Goal: Task Accomplishment & Management: Complete application form

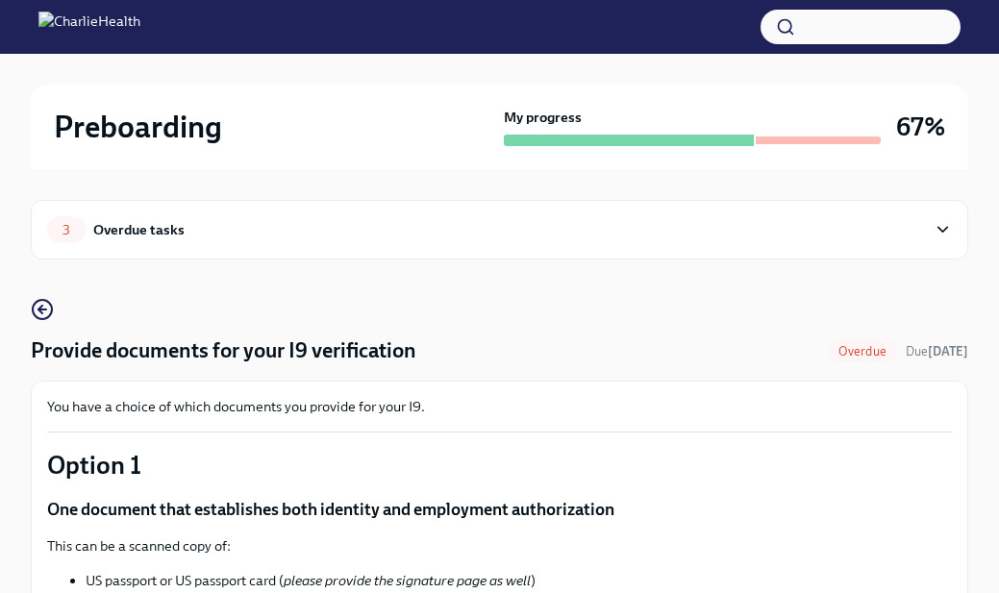
scroll to position [1111, 0]
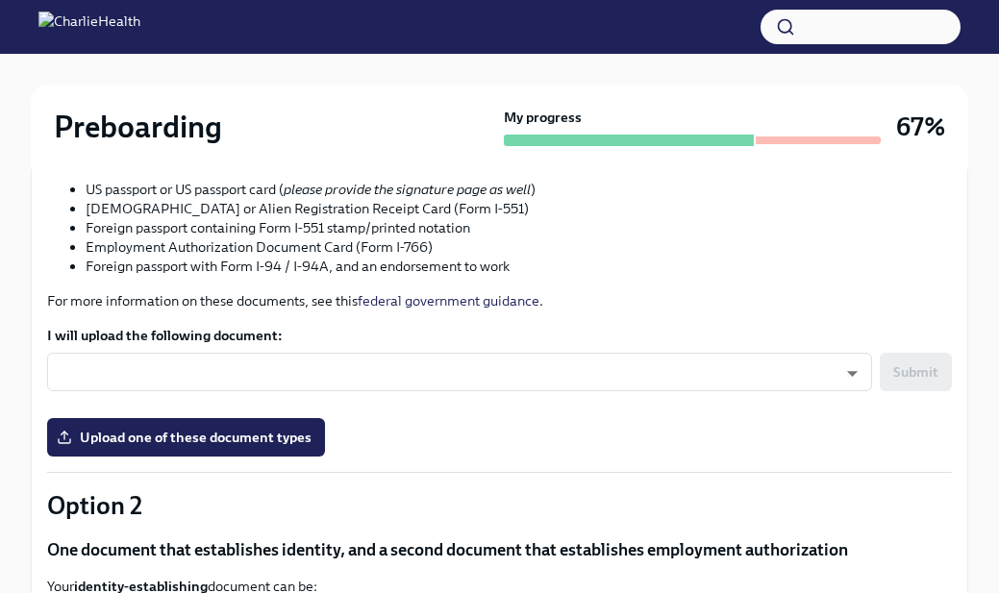
scroll to position [407, 0]
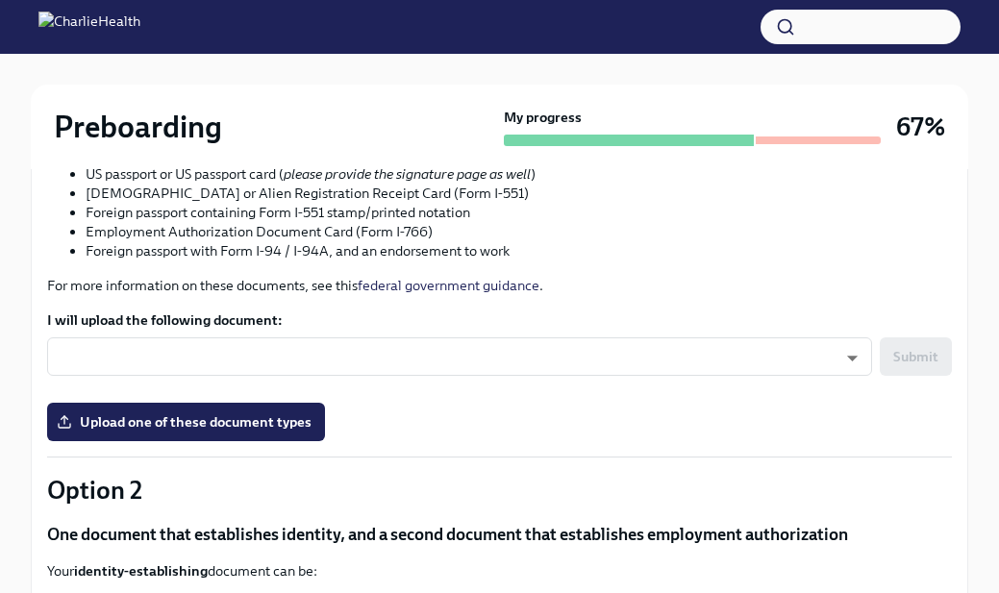
click at [140, 31] on img at bounding box center [89, 27] width 102 height 31
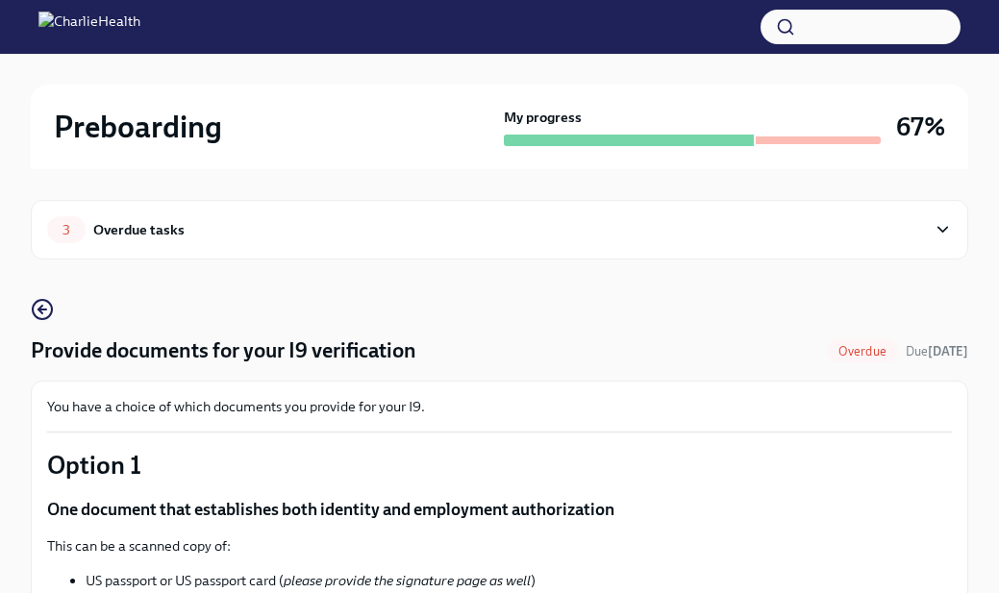
scroll to position [0, 0]
click at [129, 224] on div "Overdue tasks" at bounding box center [138, 229] width 91 height 21
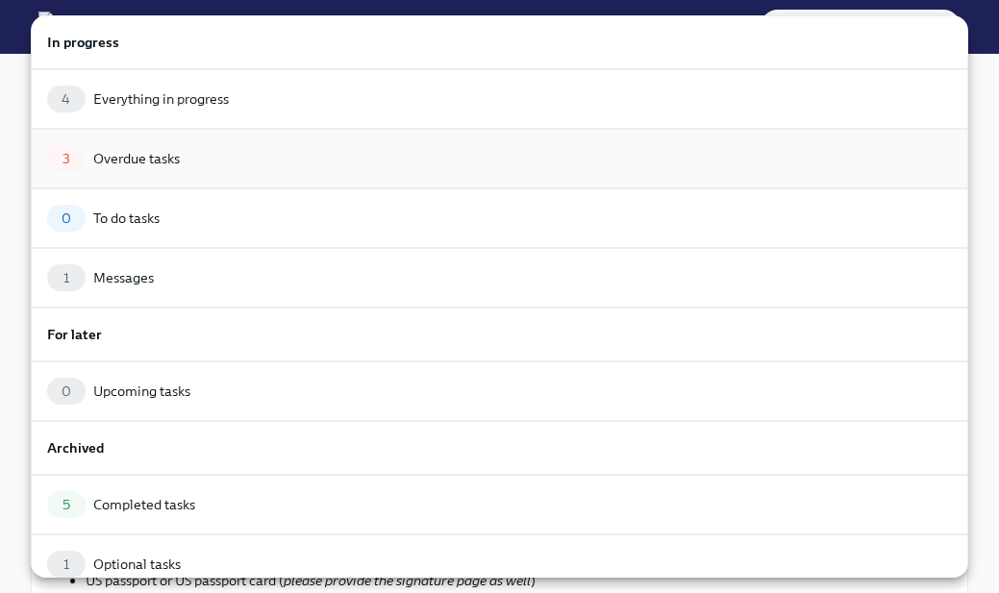
click at [213, 169] on div "3 Overdue tasks" at bounding box center [499, 158] width 905 height 27
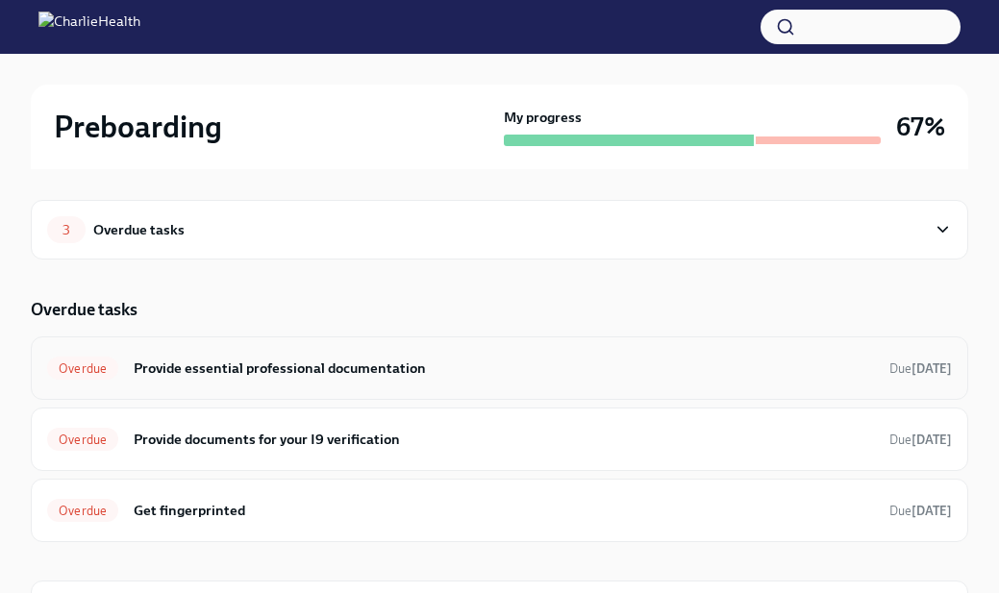
click at [250, 383] on div "Overdue Provide essential professional documentation Due 7 days ago" at bounding box center [499, 368] width 905 height 31
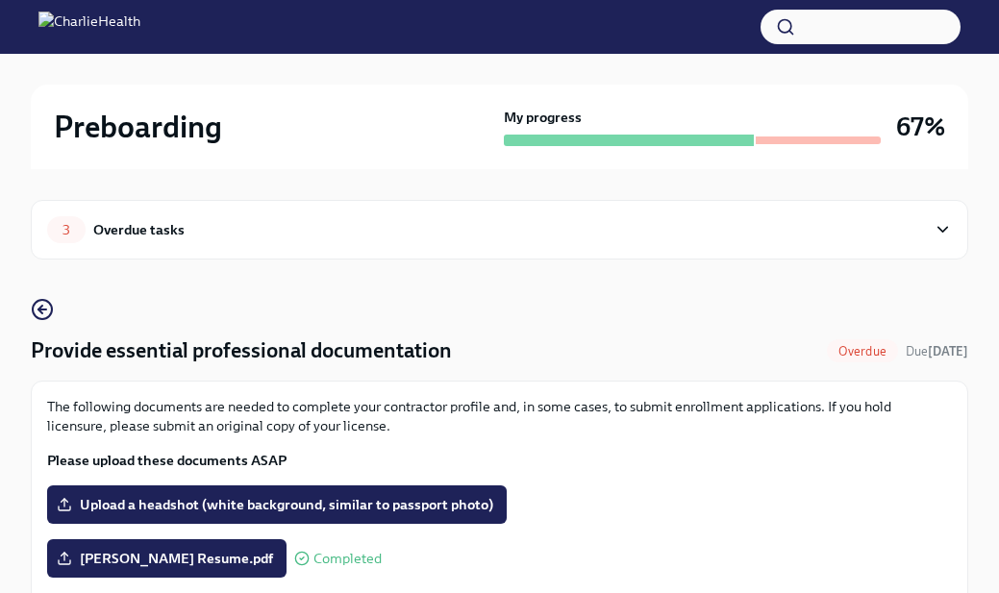
click at [157, 236] on div "Overdue tasks" at bounding box center [138, 229] width 91 height 21
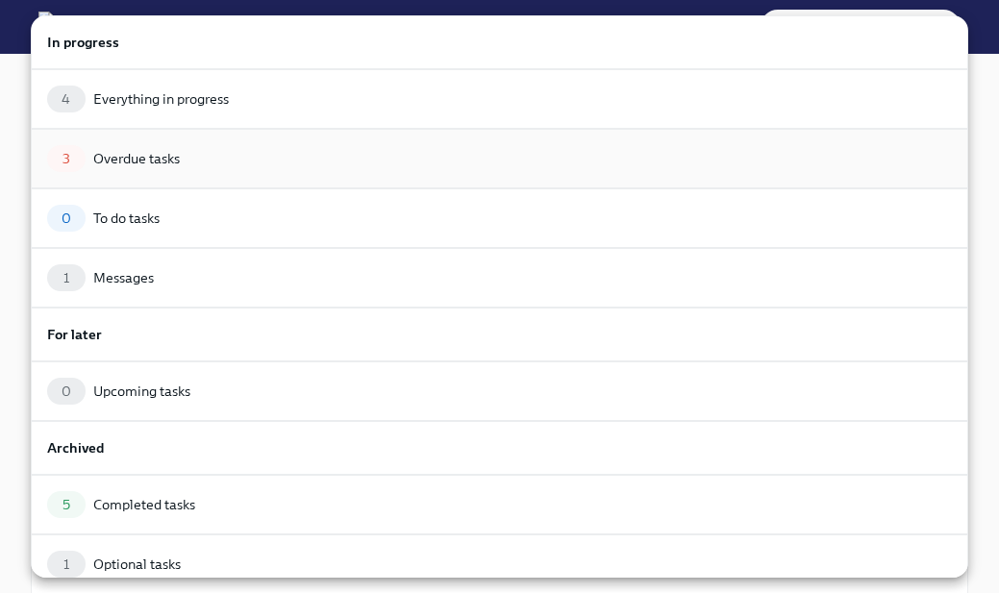
click at [162, 174] on div "3 Overdue tasks" at bounding box center [500, 159] width 938 height 60
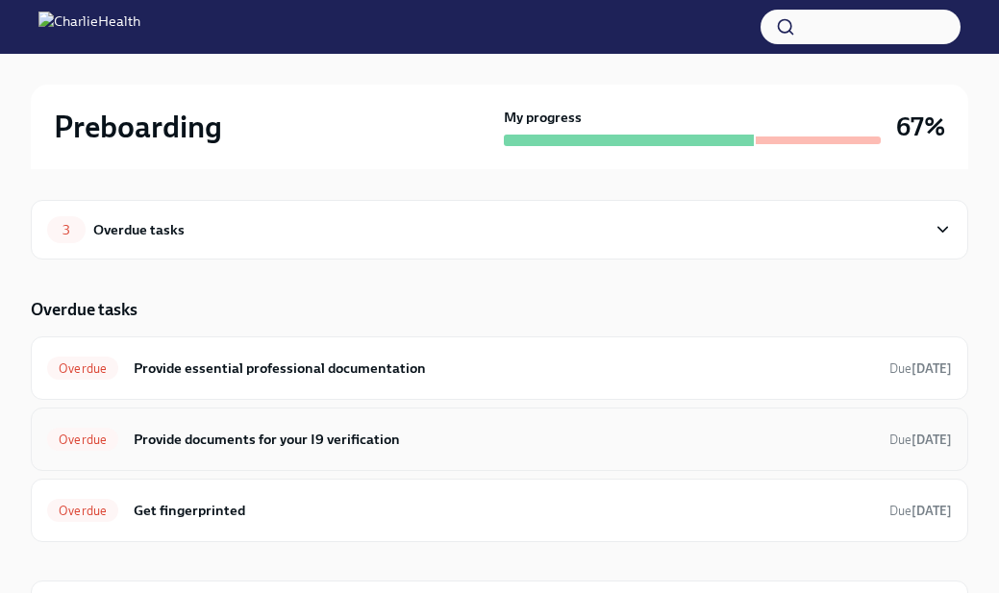
click at [230, 455] on div "Overdue Provide documents for your I9 verification Due 6 days ago" at bounding box center [500, 439] width 938 height 63
click at [230, 454] on div "Overdue Provide documents for your I9 verification Due 6 days ago" at bounding box center [499, 439] width 905 height 31
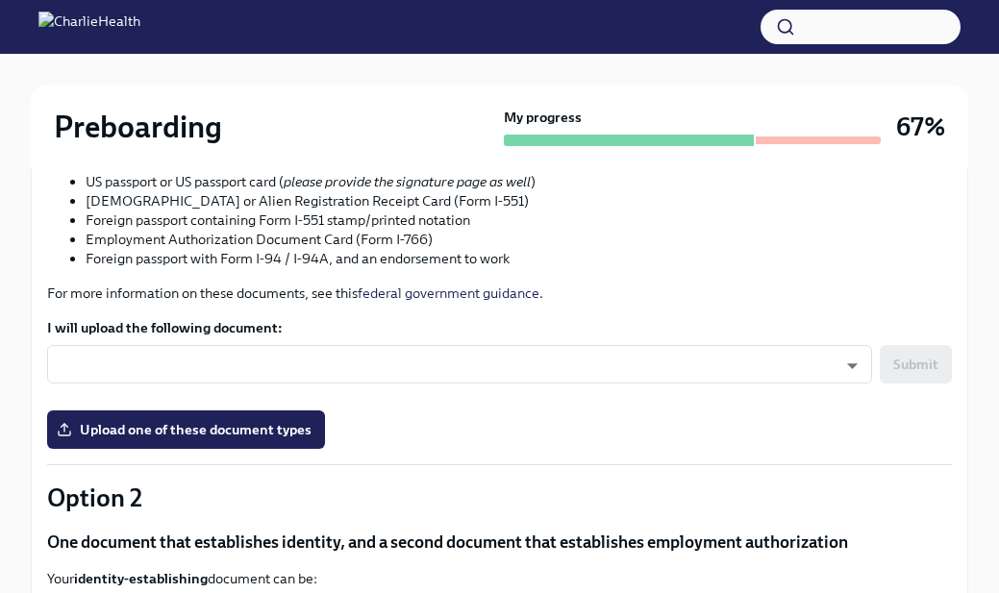
scroll to position [389, 0]
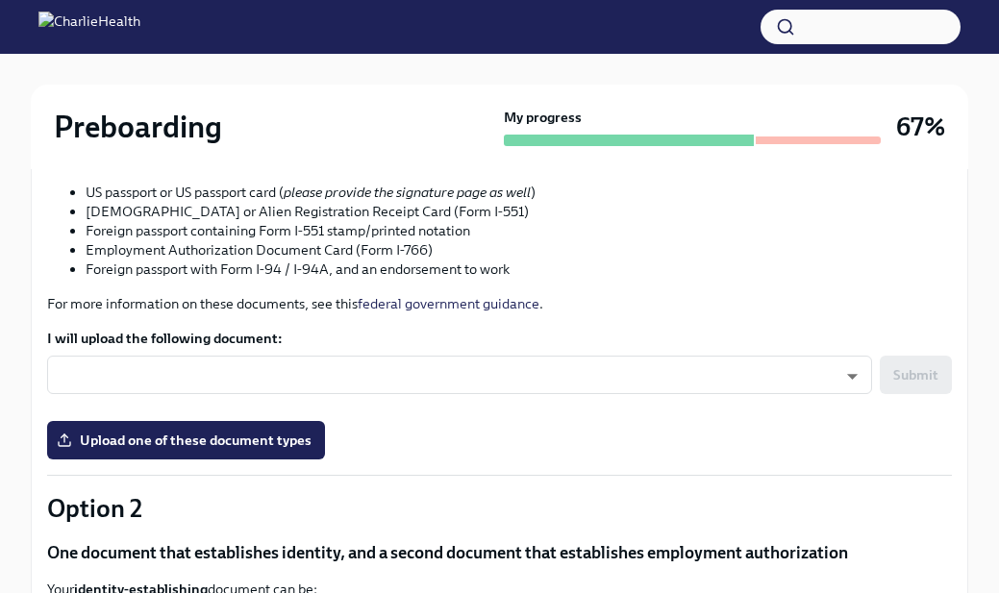
click at [260, 352] on form "I will upload the following document: ​ ​ Submit" at bounding box center [499, 367] width 905 height 77
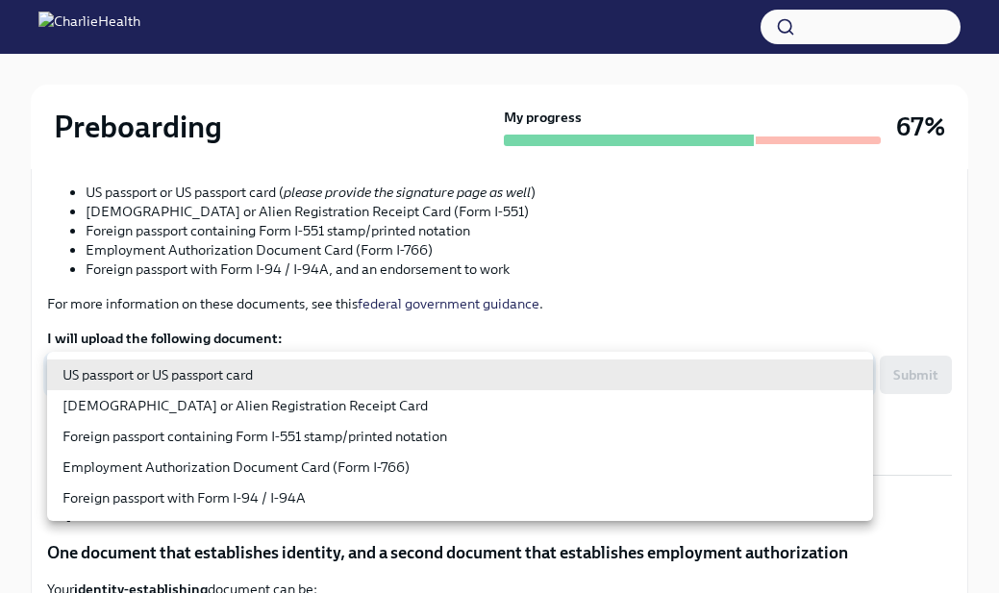
click at [260, 367] on body "Preboarding My progress 67% 3 Overdue tasks Provide documents for your I9 verif…" at bounding box center [499, 463] width 999 height 1704
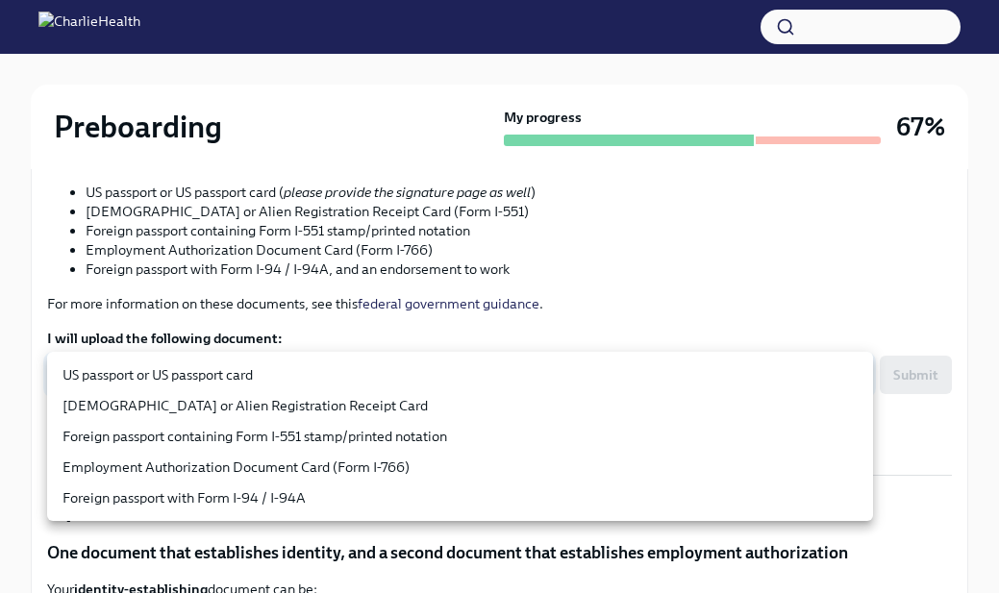
click at [276, 373] on li "US passport or US passport card" at bounding box center [460, 375] width 826 height 31
type input "KnYOjnC8x"
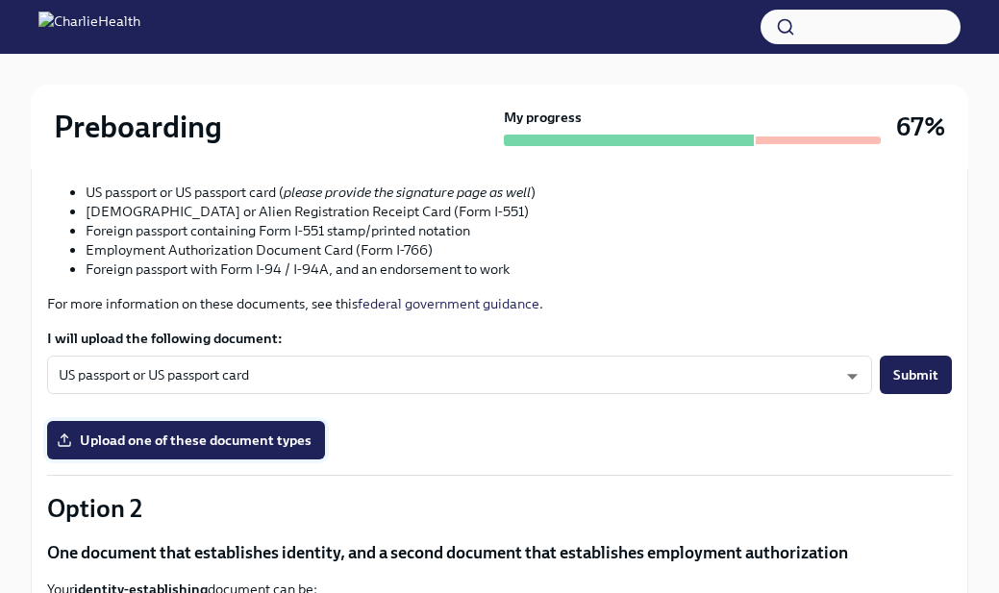
click at [277, 443] on span "Upload one of these document types" at bounding box center [186, 440] width 251 height 19
click at [0, 0] on input "Upload one of these document types" at bounding box center [0, 0] width 0 height 0
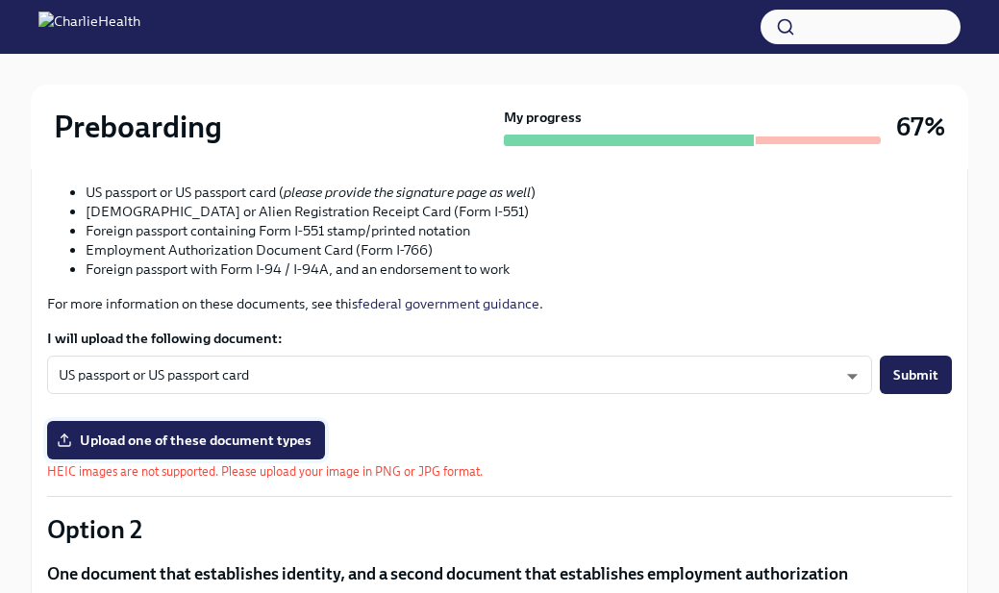
click at [255, 423] on label "Upload one of these document types" at bounding box center [186, 440] width 278 height 38
click at [0, 0] on input "Upload one of these document types" at bounding box center [0, 0] width 0 height 0
click at [239, 443] on span "Upload one of these document types" at bounding box center [186, 440] width 251 height 19
click at [0, 0] on input "Upload one of these document types" at bounding box center [0, 0] width 0 height 0
click at [199, 440] on span "Upload one of these document types" at bounding box center [186, 440] width 251 height 19
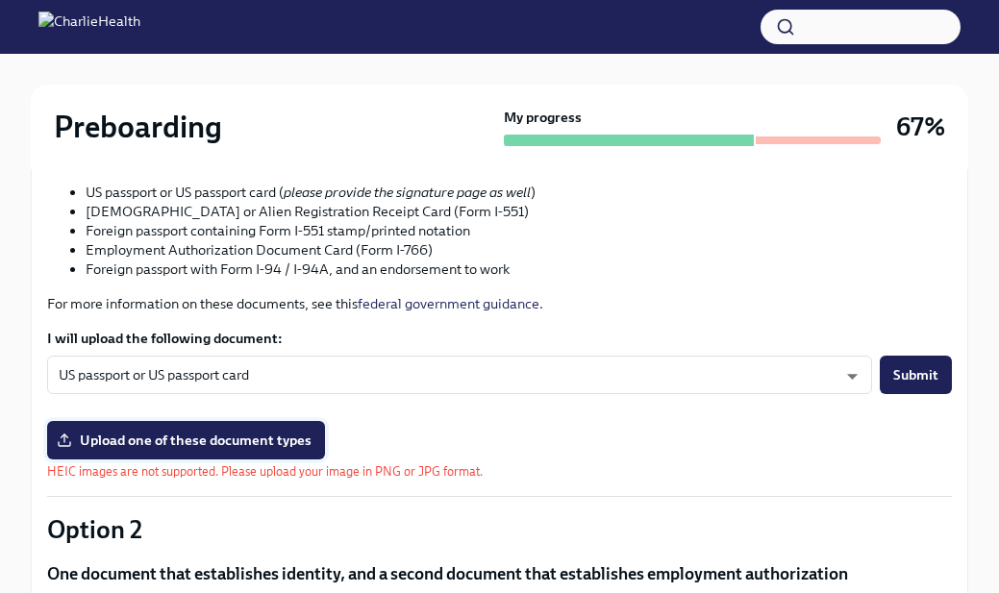
click at [0, 0] on input "Upload one of these document types" at bounding box center [0, 0] width 0 height 0
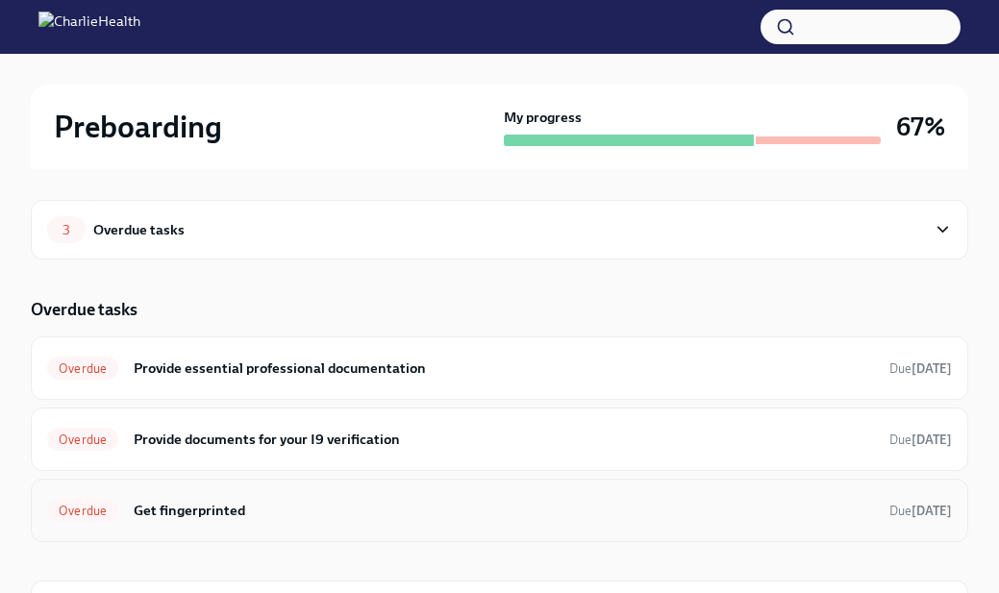
click at [422, 495] on div "Overdue Get fingerprinted Due 6 days ago" at bounding box center [499, 510] width 905 height 31
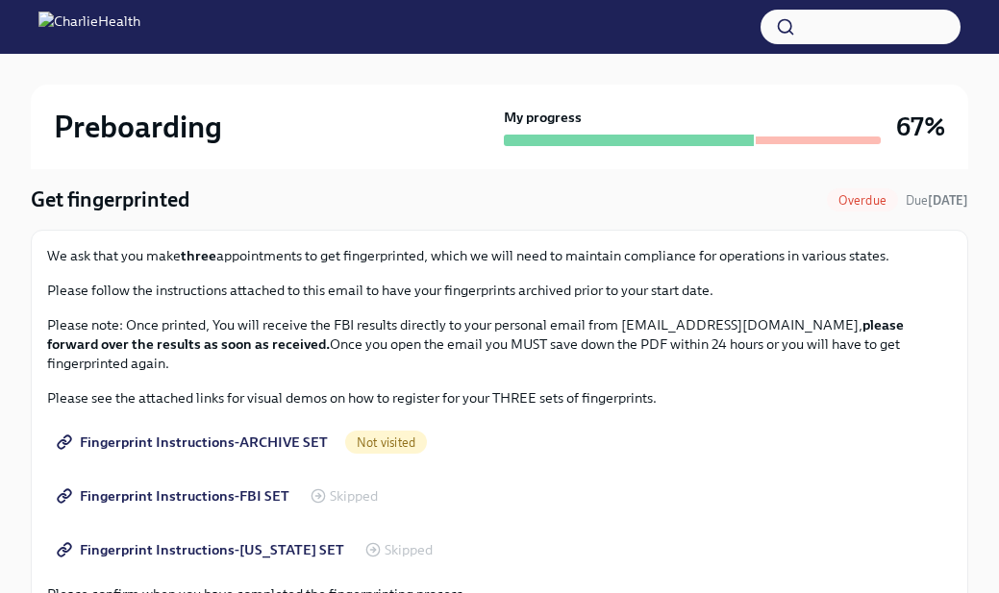
scroll to position [159, 0]
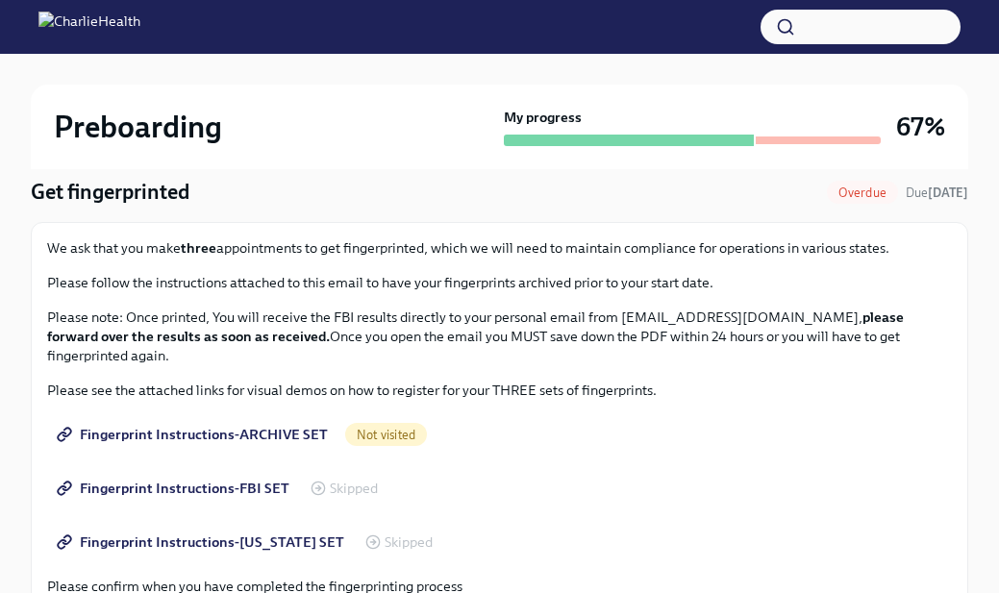
click at [263, 434] on span "Fingerprint Instructions-ARCHIVE SET" at bounding box center [194, 434] width 267 height 19
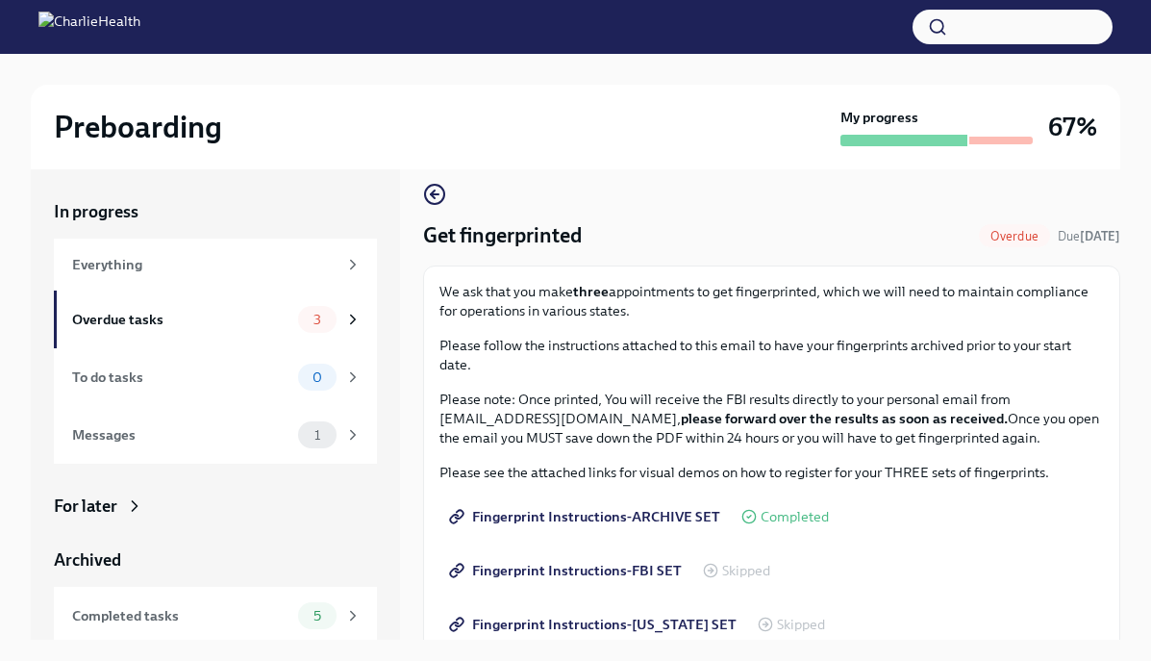
scroll to position [23, 0]
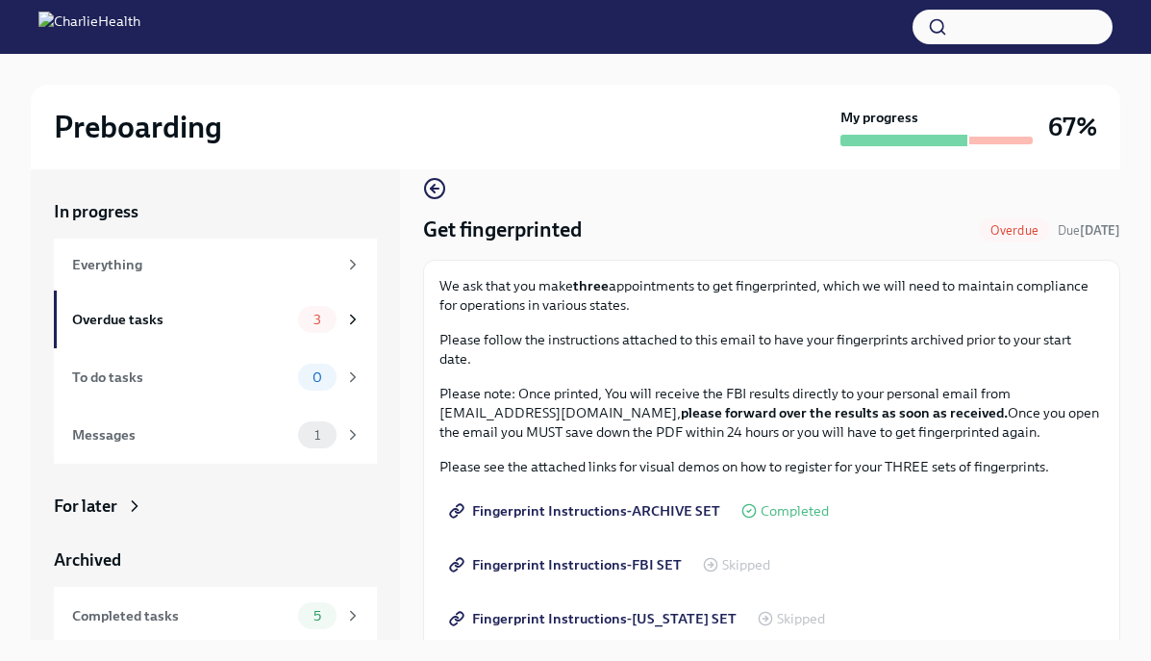
click at [620, 559] on span "Fingerprint Instructions-FBI SET" at bounding box center [567, 564] width 229 height 19
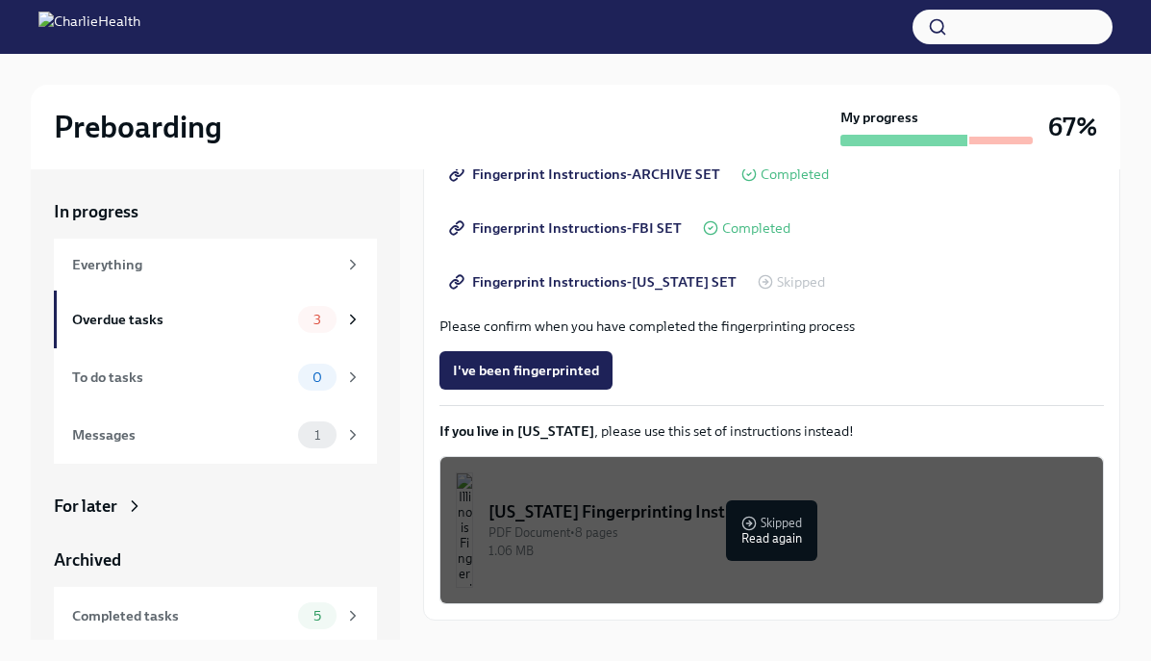
scroll to position [354, 0]
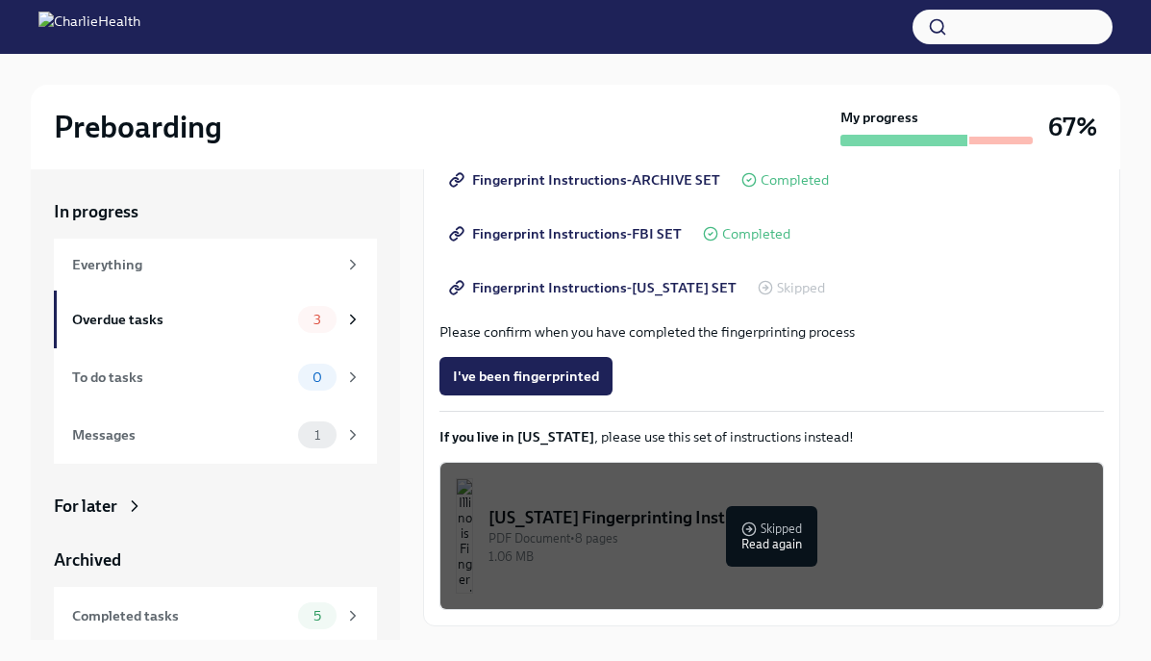
click at [698, 371] on div "I've been fingerprinted" at bounding box center [771, 376] width 664 height 38
click at [195, 301] on div "Overdue tasks 3" at bounding box center [215, 319] width 323 height 58
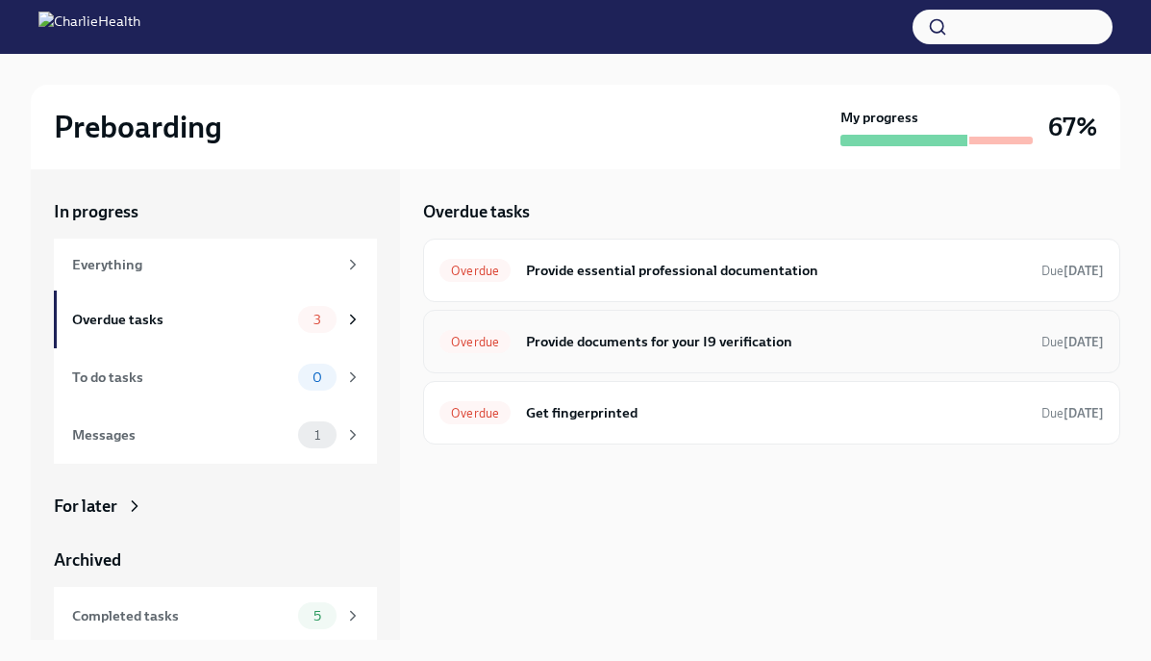
click at [578, 356] on div "Overdue Provide documents for your I9 verification Due 6 days ago" at bounding box center [771, 341] width 664 height 31
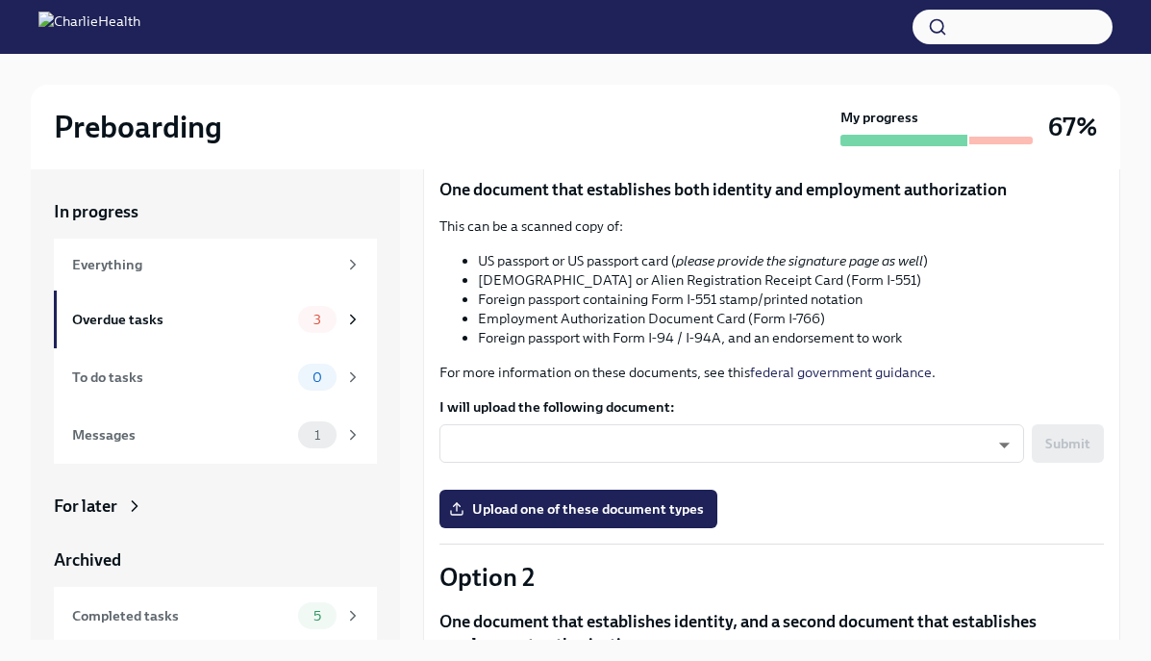
scroll to position [223, 0]
click at [552, 507] on span "Upload one of these document types" at bounding box center [578, 507] width 251 height 19
click at [0, 0] on input "Upload one of these document types" at bounding box center [0, 0] width 0 height 0
click at [528, 503] on span "Upload one of these document types" at bounding box center [578, 507] width 251 height 19
click at [0, 0] on input "Upload one of these document types" at bounding box center [0, 0] width 0 height 0
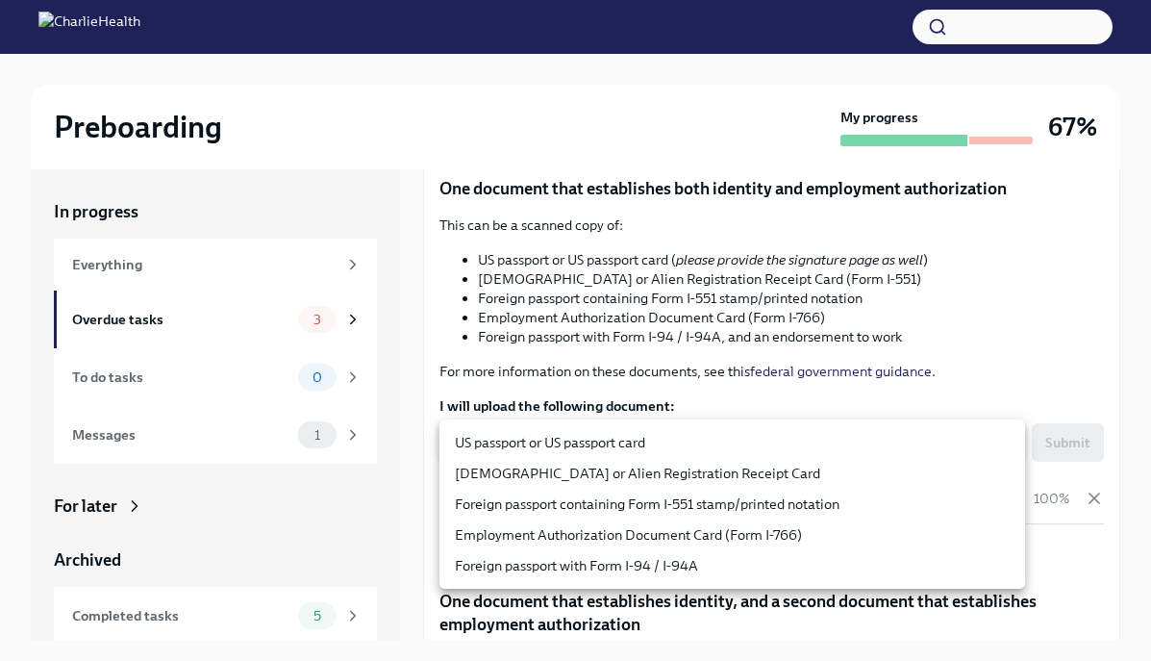
click at [814, 445] on body "Preboarding My progress 67% In progress Everything Overdue tasks 3 To do tasks …" at bounding box center [575, 346] width 1151 height 693
click at [807, 451] on li "US passport or US passport card" at bounding box center [732, 442] width 586 height 31
type input "KnYOjnC8x"
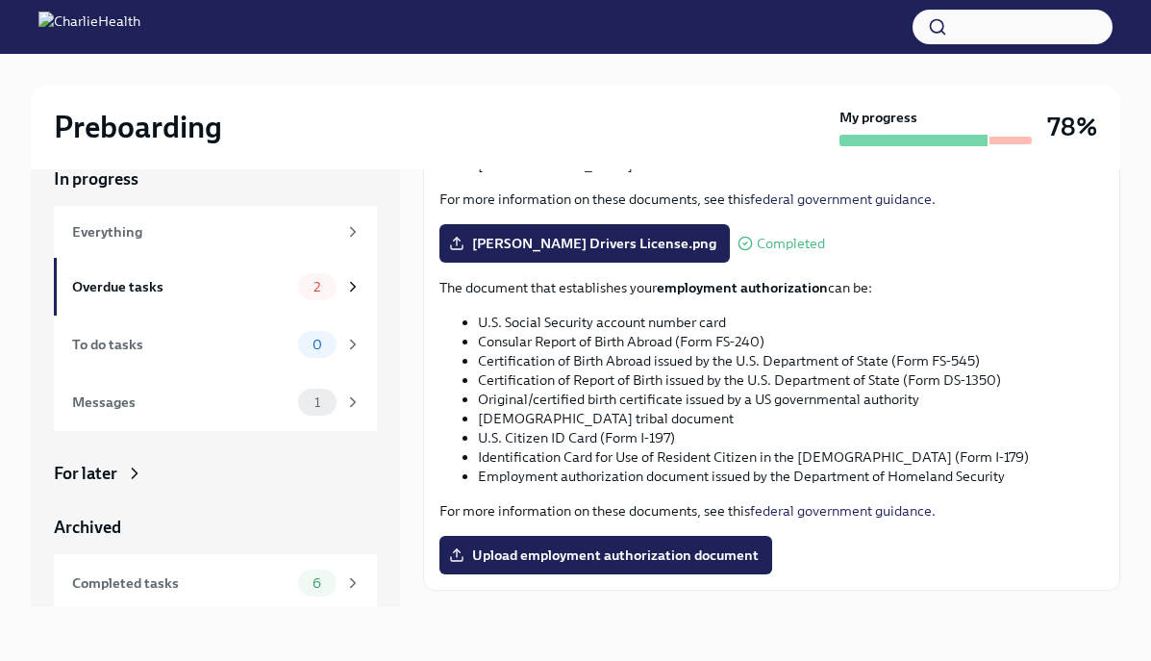
scroll to position [878, 0]
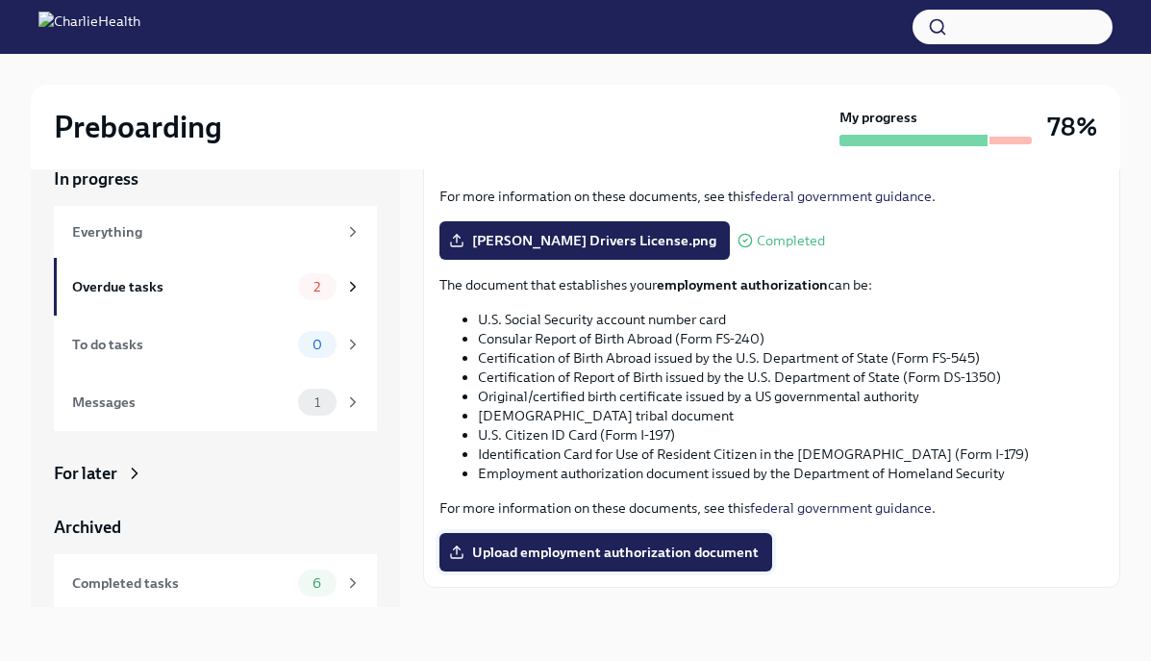
click at [639, 538] on label "Upload employment authorization document" at bounding box center [605, 552] width 333 height 38
click at [0, 0] on input "Upload employment authorization document" at bounding box center [0, 0] width 0 height 0
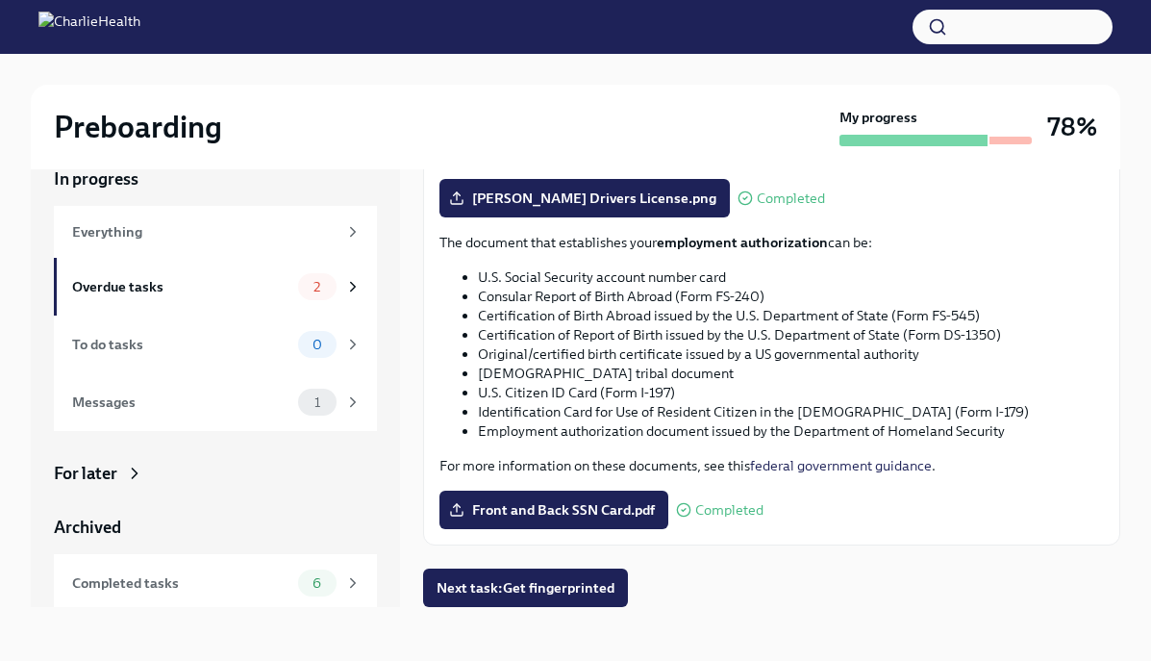
scroll to position [920, 0]
click at [514, 583] on span "Next task : Get fingerprinted" at bounding box center [526, 587] width 178 height 19
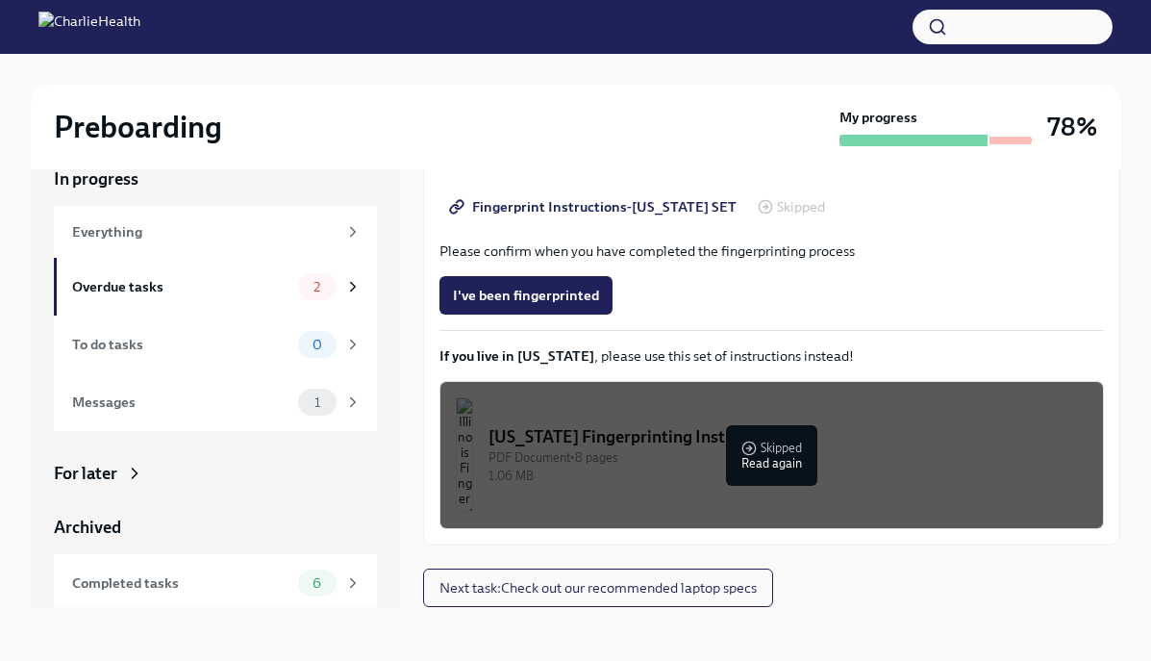
scroll to position [402, 0]
click at [250, 290] on div "Overdue tasks" at bounding box center [181, 286] width 218 height 21
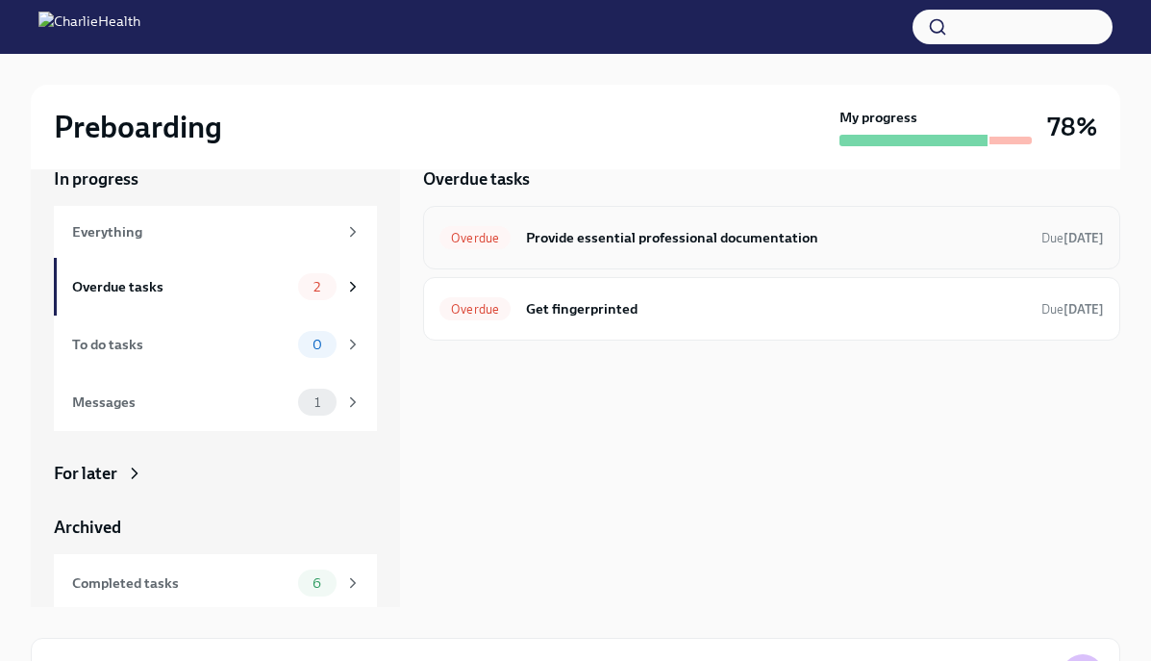
click at [589, 257] on div "Overdue Provide essential professional documentation Due 7 days ago" at bounding box center [771, 237] width 697 height 63
click at [598, 244] on h6 "Provide essential professional documentation" at bounding box center [776, 237] width 500 height 21
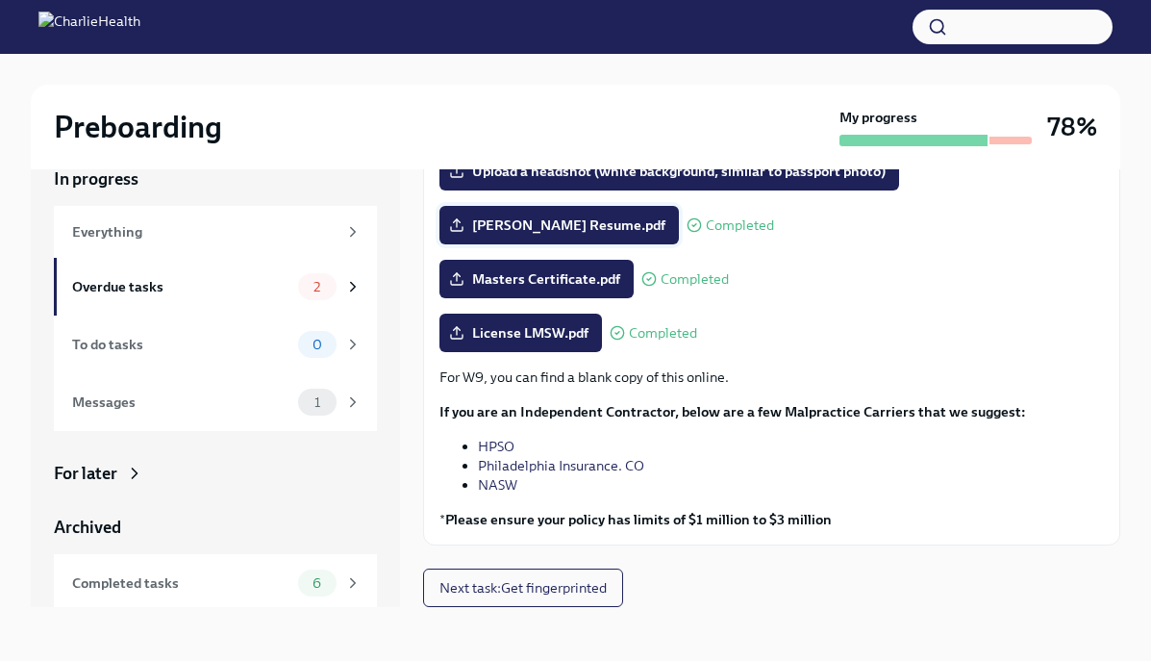
scroll to position [33, 0]
